Goal: Find specific page/section: Find specific page/section

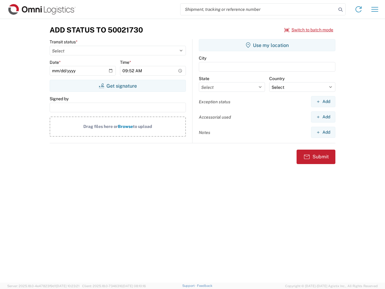
click at [258, 9] on input "search" at bounding box center [258, 9] width 156 height 11
click at [340, 10] on icon at bounding box center [340, 9] width 8 height 8
click at [359, 9] on icon at bounding box center [359, 10] width 10 height 10
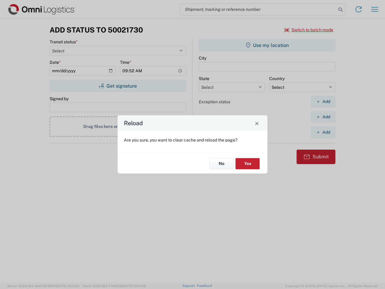
click at [309, 30] on div "Reload Are you sure, you want to clear cache and reload the page? No Yes" at bounding box center [192, 144] width 385 height 289
click at [118, 86] on div "Reload Are you sure, you want to clear cache and reload the page? No Yes" at bounding box center [192, 144] width 385 height 289
click at [267, 45] on div "Reload Are you sure, you want to clear cache and reload the page? No Yes" at bounding box center [192, 144] width 385 height 289
click at [323, 101] on div "Reload Are you sure, you want to clear cache and reload the page? No Yes" at bounding box center [192, 144] width 385 height 289
click at [323, 117] on div "Reload Are you sure, you want to clear cache and reload the page? No Yes" at bounding box center [192, 144] width 385 height 289
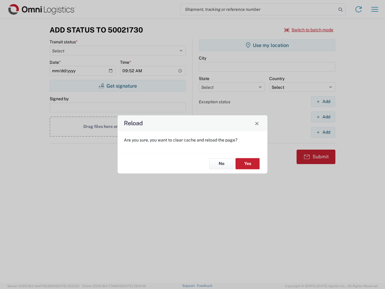
click at [323, 132] on div "Reload Are you sure, you want to clear cache and reload the page? No Yes" at bounding box center [192, 144] width 385 height 289
